Goal: Task Accomplishment & Management: Use online tool/utility

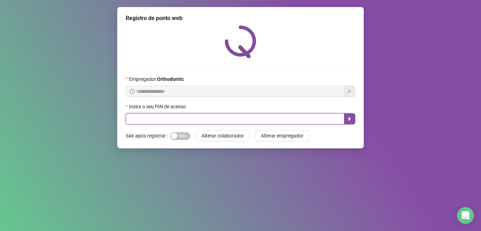
click at [161, 117] on input "text" at bounding box center [235, 118] width 219 height 11
type input "*****"
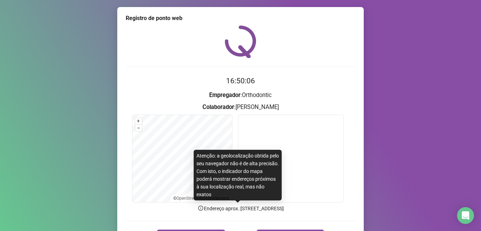
scroll to position [44, 0]
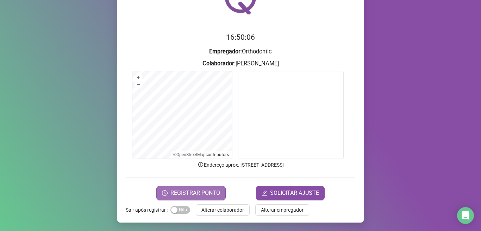
click at [192, 191] on span "REGISTRAR PONTO" at bounding box center [195, 193] width 50 height 8
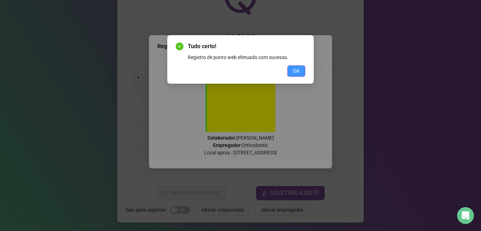
click at [298, 71] on span "OK" at bounding box center [296, 71] width 7 height 8
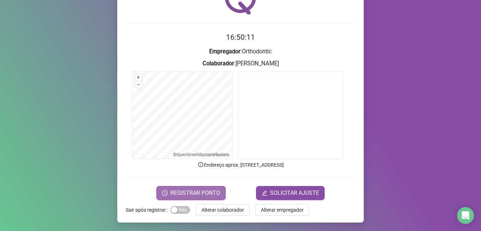
click at [188, 192] on span "REGISTRAR PONTO" at bounding box center [195, 193] width 50 height 8
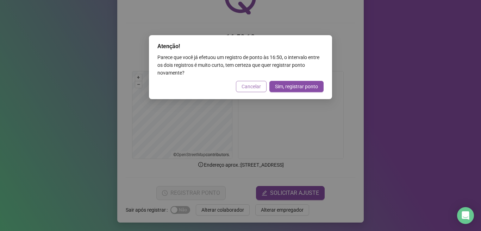
click at [258, 82] on button "Cancelar" at bounding box center [251, 86] width 31 height 11
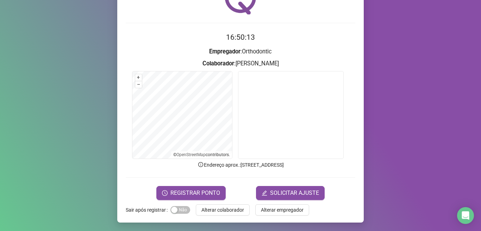
drag, startPoint x: 228, startPoint y: 211, endPoint x: 301, endPoint y: 175, distance: 81.1
click at [228, 211] on span "Alterar colaborador" at bounding box center [222, 210] width 43 height 8
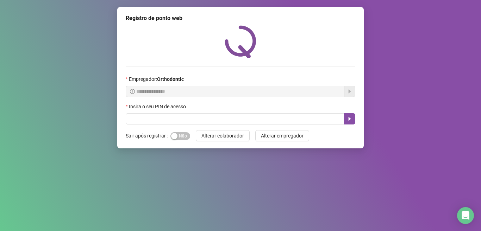
scroll to position [0, 0]
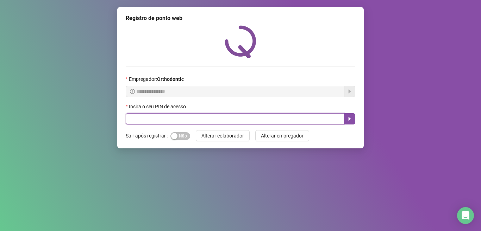
click at [214, 117] on input "text" at bounding box center [235, 118] width 219 height 11
type input "*****"
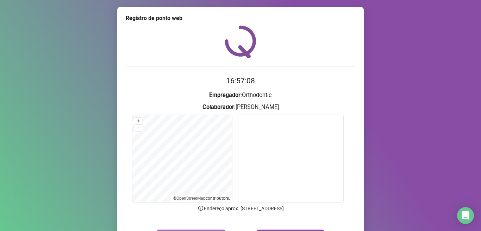
scroll to position [44, 0]
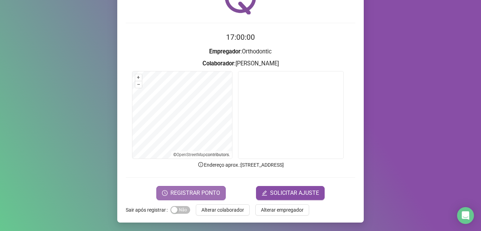
click at [198, 189] on span "REGISTRAR PONTO" at bounding box center [195, 193] width 50 height 8
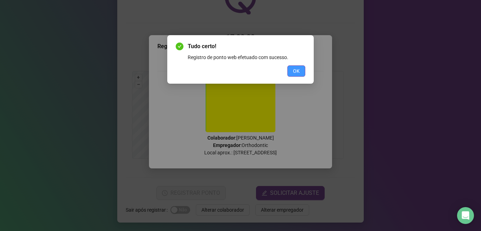
click at [291, 69] on button "OK" at bounding box center [296, 70] width 18 height 11
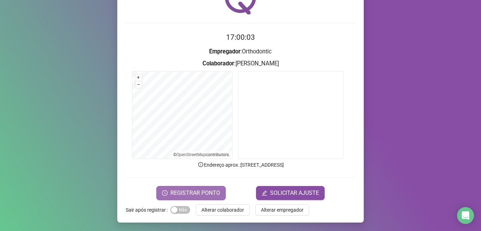
click at [207, 194] on span "REGISTRAR PONTO" at bounding box center [195, 193] width 50 height 8
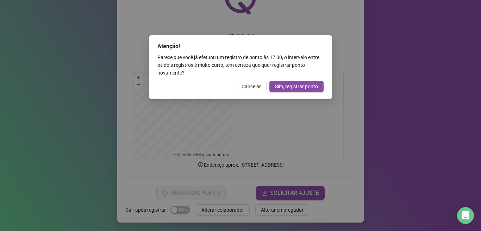
click at [255, 87] on span "Cancelar" at bounding box center [250, 87] width 19 height 8
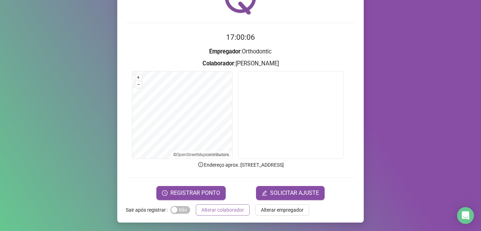
click at [216, 212] on span "Alterar colaborador" at bounding box center [222, 210] width 43 height 8
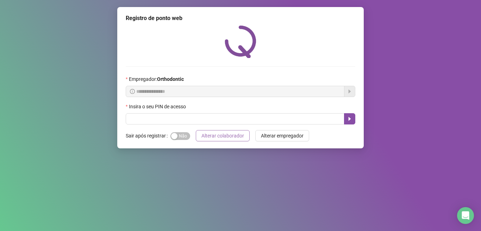
scroll to position [0, 0]
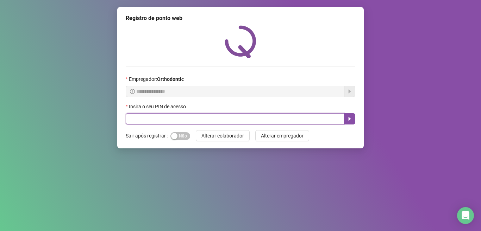
click at [157, 123] on input "text" at bounding box center [235, 118] width 219 height 11
type input "*****"
click at [350, 122] on button "button" at bounding box center [349, 118] width 11 height 11
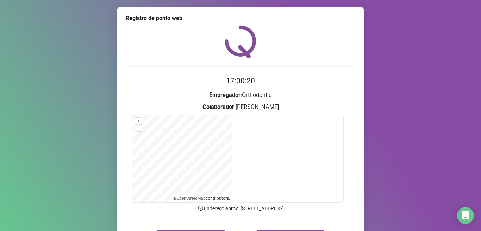
click at [185, 226] on form "17:00:20 Empregador : Orthodontic Colaborador : [PERSON_NAME] + – ⇧ › © OpenStr…" at bounding box center [241, 159] width 230 height 168
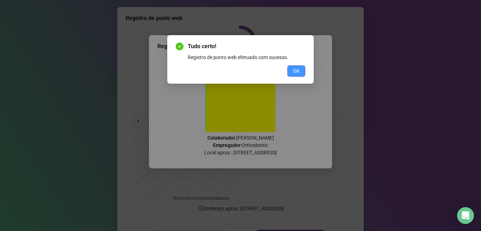
click at [295, 71] on span "OK" at bounding box center [296, 71] width 7 height 8
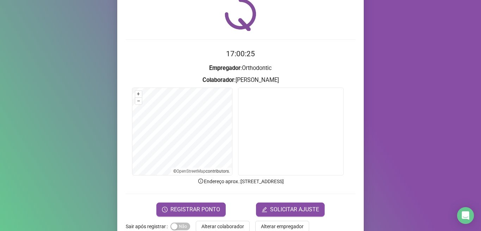
scroll to position [44, 0]
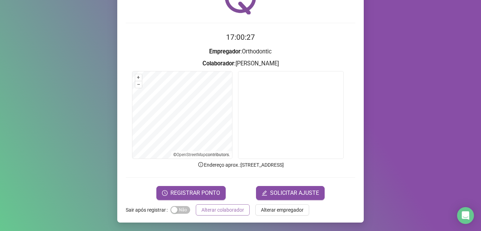
click at [222, 207] on span "Alterar colaborador" at bounding box center [222, 210] width 43 height 8
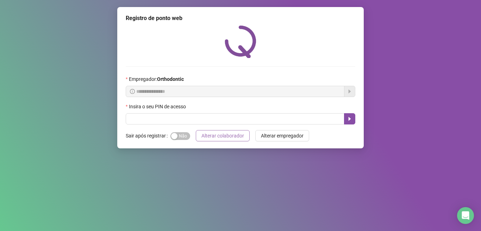
scroll to position [0, 0]
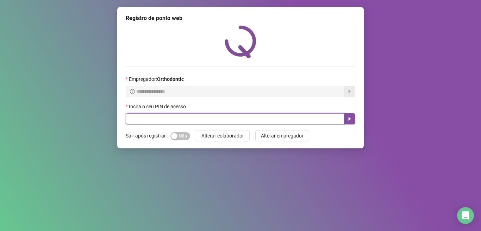
click at [189, 119] on input "text" at bounding box center [235, 118] width 219 height 11
type input "*"
type input "*****"
click at [350, 121] on icon "caret-right" at bounding box center [350, 119] width 6 height 6
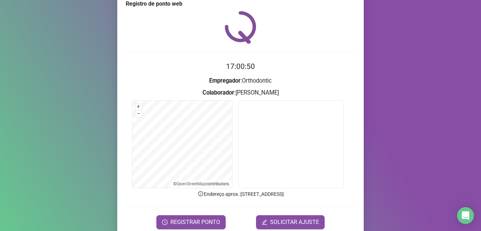
scroll to position [44, 0]
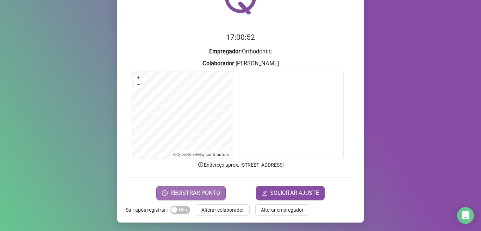
click at [185, 193] on span "REGISTRAR PONTO" at bounding box center [195, 193] width 50 height 8
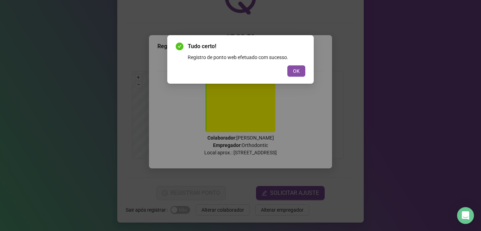
click at [314, 75] on div "Tudo certo! Registro de ponto web efetuado com sucesso. OK" at bounding box center [240, 115] width 481 height 231
click at [294, 75] on button "OK" at bounding box center [296, 70] width 18 height 11
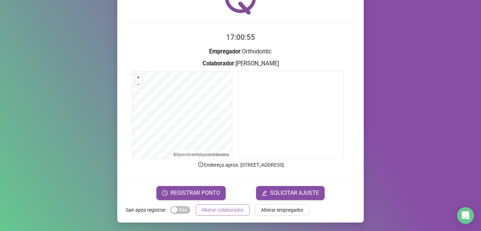
click at [221, 208] on span "Alterar colaborador" at bounding box center [222, 210] width 43 height 8
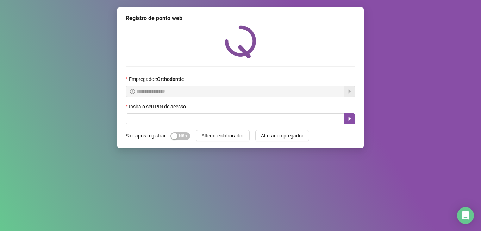
scroll to position [0, 0]
